Goal: Communication & Community: Share content

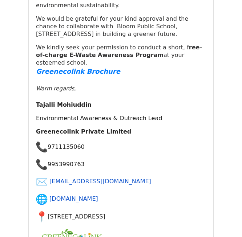
scroll to position [6676, 0]
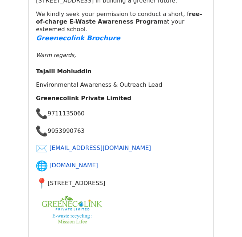
drag, startPoint x: 66, startPoint y: 60, endPoint x: 233, endPoint y: 64, distance: 167.2
drag, startPoint x: 174, startPoint y: 112, endPoint x: 53, endPoint y: 105, distance: 121.2
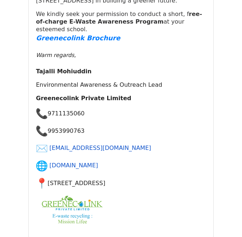
drag, startPoint x: 176, startPoint y: 114, endPoint x: 59, endPoint y: 103, distance: 117.2
copy td "Request to Conduct E-Waste Awareness Program at [GEOGRAPHIC_DATA]"
drag, startPoint x: 190, startPoint y: 60, endPoint x: 66, endPoint y: 64, distance: 123.6
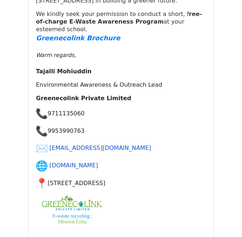
drag, startPoint x: 65, startPoint y: 60, endPoint x: 196, endPoint y: 51, distance: 130.7
copy h4 "[EMAIL_ADDRESS][DOMAIN_NAME]"
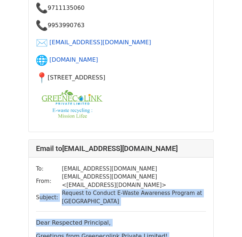
scroll to position [6768, 0]
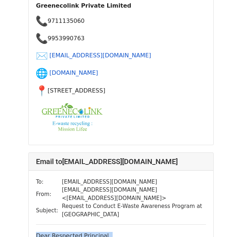
drag, startPoint x: 179, startPoint y: 110, endPoint x: 35, endPoint y: 41, distance: 159.9
copy div "Lore Ipsumdolo Sitametco, Adipiscin elit Seddoeiusmod Tempori Utlabor! Et dol m…"
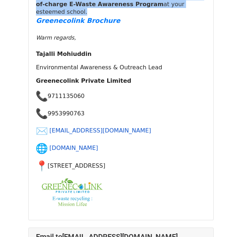
scroll to position [7272, 0]
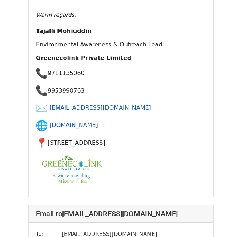
drag, startPoint x: 142, startPoint y: 33, endPoint x: 61, endPoint y: 35, distance: 80.7
click at [62, 230] on td "[EMAIL_ADDRESS][DOMAIN_NAME]" at bounding box center [134, 234] width 144 height 8
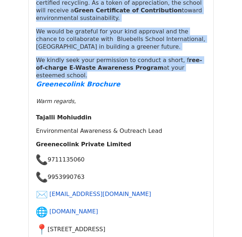
scroll to position [7163, 0]
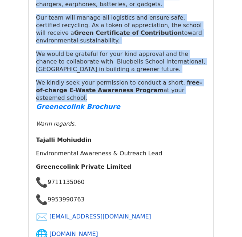
drag, startPoint x: 65, startPoint y: 12, endPoint x: 178, endPoint y: 124, distance: 159.3
copy h4 "[EMAIL_ADDRESS][DOMAIN_NAME]"
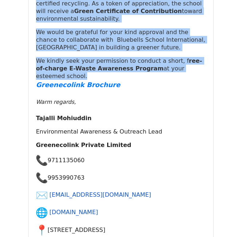
scroll to position [7185, 0]
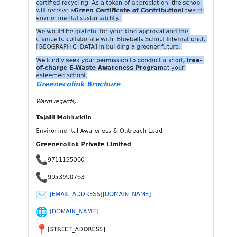
drag, startPoint x: 129, startPoint y: 162, endPoint x: 58, endPoint y: 152, distance: 70.8
copy td "[GEOGRAPHIC_DATA], [STREET_ADDRESS][PERSON_NAME]"
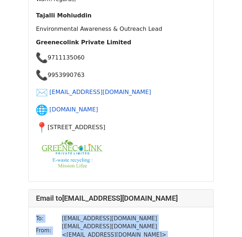
scroll to position [7281, 0]
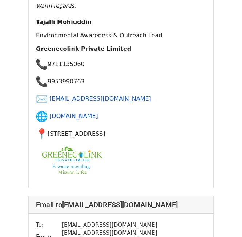
drag, startPoint x: 199, startPoint y: 153, endPoint x: 34, endPoint y: 88, distance: 177.9
copy div "Lore Ipsumdolo Sitametco, Adipiscin elit Seddoeiusmod Tempori Utlabor! Et dol m…"
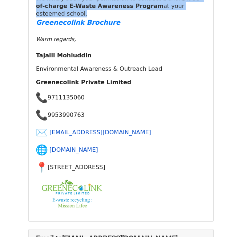
scroll to position [7817, 0]
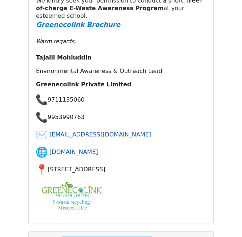
drag, startPoint x: 148, startPoint y: 32, endPoint x: 64, endPoint y: 30, distance: 84.3
click at [64, 236] on h4 "Email to [EMAIL_ADDRESS][DOMAIN_NAME]" at bounding box center [121, 240] width 170 height 9
copy h4 "[EMAIL_ADDRESS][DOMAIN_NAME]"
drag, startPoint x: 77, startPoint y: 92, endPoint x: 58, endPoint y: 78, distance: 22.6
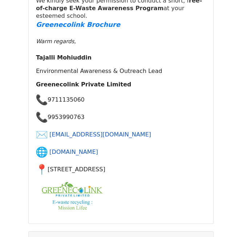
copy td "Request to Conduct E-Waste Awareness Program at [GEOGRAPHIC_DATA], [GEOGRAPHIC_…"
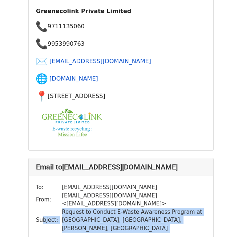
scroll to position [7849, 0]
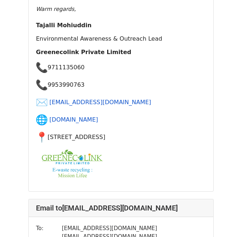
drag, startPoint x: 201, startPoint y: 145, endPoint x: 36, endPoint y: 82, distance: 176.4
copy div "Lore Ipsumdolo Sitametco, Adipiscin elit Seddoeiusmod Tempori Utlabor! Et dol m…"
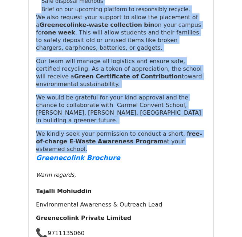
scroll to position [8259, 0]
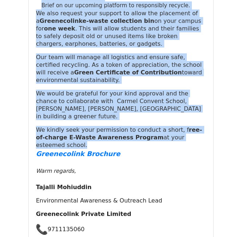
drag, startPoint x: 117, startPoint y: 149, endPoint x: 63, endPoint y: 146, distance: 54.2
copy h4 "[EMAIL_ADDRESS][DOMAIN_NAME]"
drag, startPoint x: 101, startPoint y: 202, endPoint x: 56, endPoint y: 190, distance: 46.2
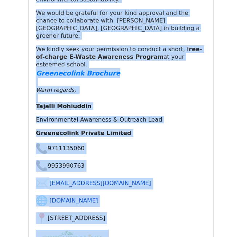
scroll to position [9008, 0]
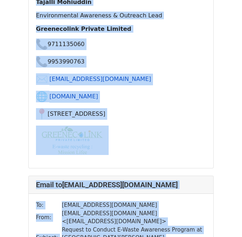
drag, startPoint x: 34, startPoint y: 83, endPoint x: 111, endPoint y: 44, distance: 86.1
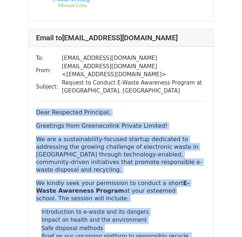
scroll to position [8592, 0]
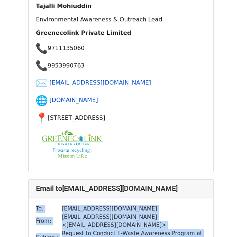
scroll to position [8414, 0]
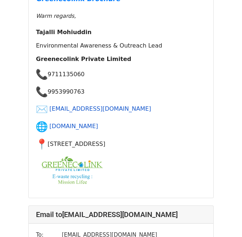
drag, startPoint x: 201, startPoint y: 144, endPoint x: 32, endPoint y: 69, distance: 184.4
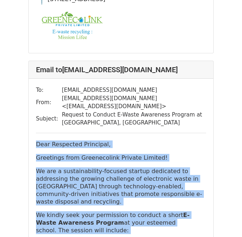
scroll to position [8561, 0]
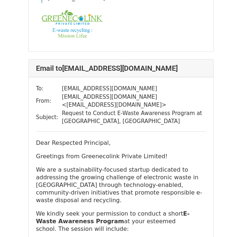
drag, startPoint x: 202, startPoint y: 176, endPoint x: 32, endPoint y: 165, distance: 170.4
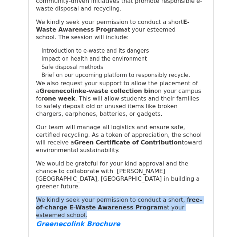
scroll to position [8843, 0]
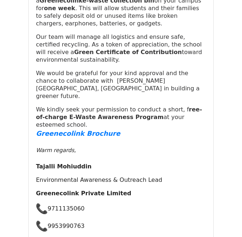
drag, startPoint x: 130, startPoint y: 127, endPoint x: 65, endPoint y: 128, distance: 65.8
drag, startPoint x: 203, startPoint y: 179, endPoint x: 57, endPoint y: 168, distance: 146.5
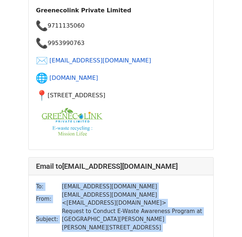
scroll to position [9006, 0]
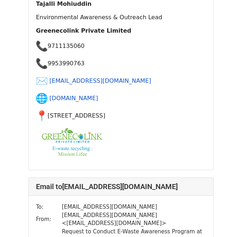
drag, startPoint x: 201, startPoint y: 157, endPoint x: 36, endPoint y: 34, distance: 206.1
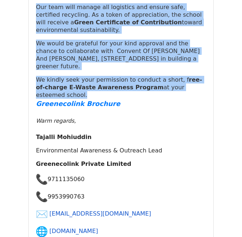
scroll to position [9490, 0]
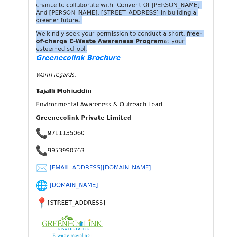
drag, startPoint x: 180, startPoint y: 28, endPoint x: 65, endPoint y: 28, distance: 115.2
drag, startPoint x: 172, startPoint y: 80, endPoint x: 59, endPoint y: 72, distance: 113.0
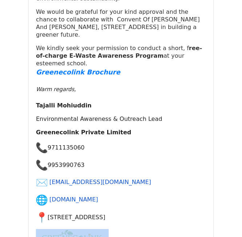
scroll to position [9462, 0]
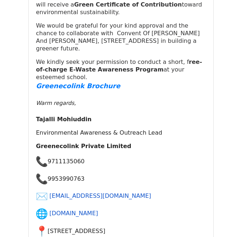
drag, startPoint x: 199, startPoint y: 175, endPoint x: 35, endPoint y: 131, distance: 170.7
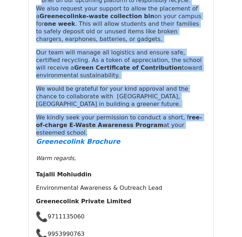
scroll to position [9970, 0]
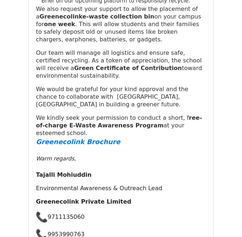
drag, startPoint x: 136, startPoint y: 97, endPoint x: 65, endPoint y: 97, distance: 70.5
drag, startPoint x: 184, startPoint y: 148, endPoint x: 56, endPoint y: 142, distance: 127.7
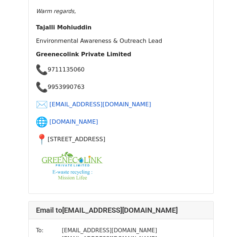
scroll to position [10110, 0]
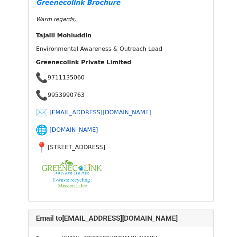
drag, startPoint x: 199, startPoint y: 183, endPoint x: 37, endPoint y: 31, distance: 223.1
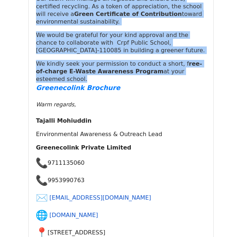
scroll to position [10580, 0]
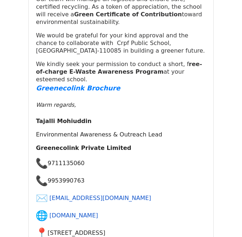
drag, startPoint x: 108, startPoint y: 138, endPoint x: 65, endPoint y: 31, distance: 115.6
drag, startPoint x: 65, startPoint y: 31, endPoint x: 160, endPoint y: 32, distance: 95.6
drag, startPoint x: 190, startPoint y: 89, endPoint x: 59, endPoint y: 80, distance: 131.5
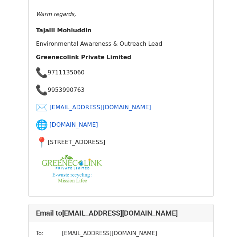
scroll to position [10637, 0]
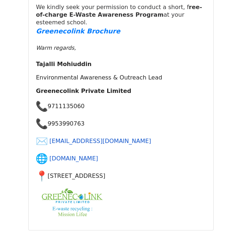
drag, startPoint x: 202, startPoint y: 151, endPoint x: 36, endPoint y: 51, distance: 194.3
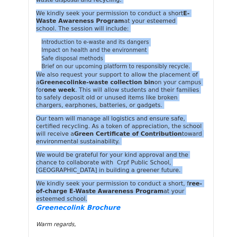
scroll to position [11062, 0]
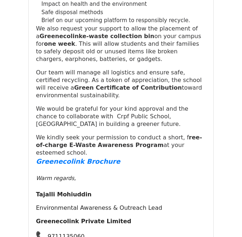
drag, startPoint x: 64, startPoint y: 97, endPoint x: 133, endPoint y: 102, distance: 69.3
drag, startPoint x: 197, startPoint y: 155, endPoint x: 58, endPoint y: 144, distance: 139.6
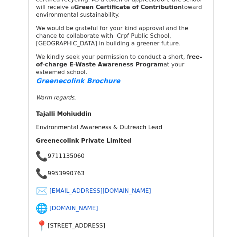
scroll to position [11117, 0]
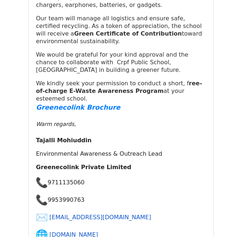
drag, startPoint x: 201, startPoint y: 119, endPoint x: 35, endPoint y: 118, distance: 166.4
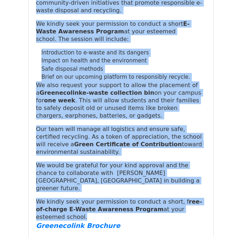
scroll to position [11570, 0]
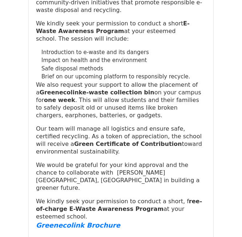
drag, startPoint x: 127, startPoint y: 141, endPoint x: 64, endPoint y: 140, distance: 62.5
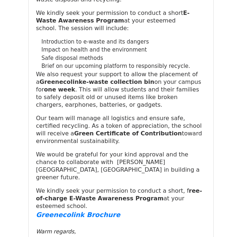
drag, startPoint x: 91, startPoint y: 192, endPoint x: 57, endPoint y: 181, distance: 35.7
drag, startPoint x: 90, startPoint y: 188, endPoint x: 60, endPoint y: 182, distance: 31.4
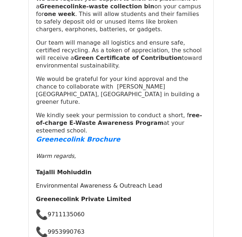
scroll to position [11653, 0]
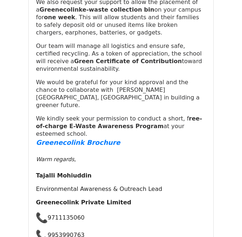
drag, startPoint x: 201, startPoint y: 173, endPoint x: 33, endPoint y: 142, distance: 171.0
